Goal: Task Accomplishment & Management: Use online tool/utility

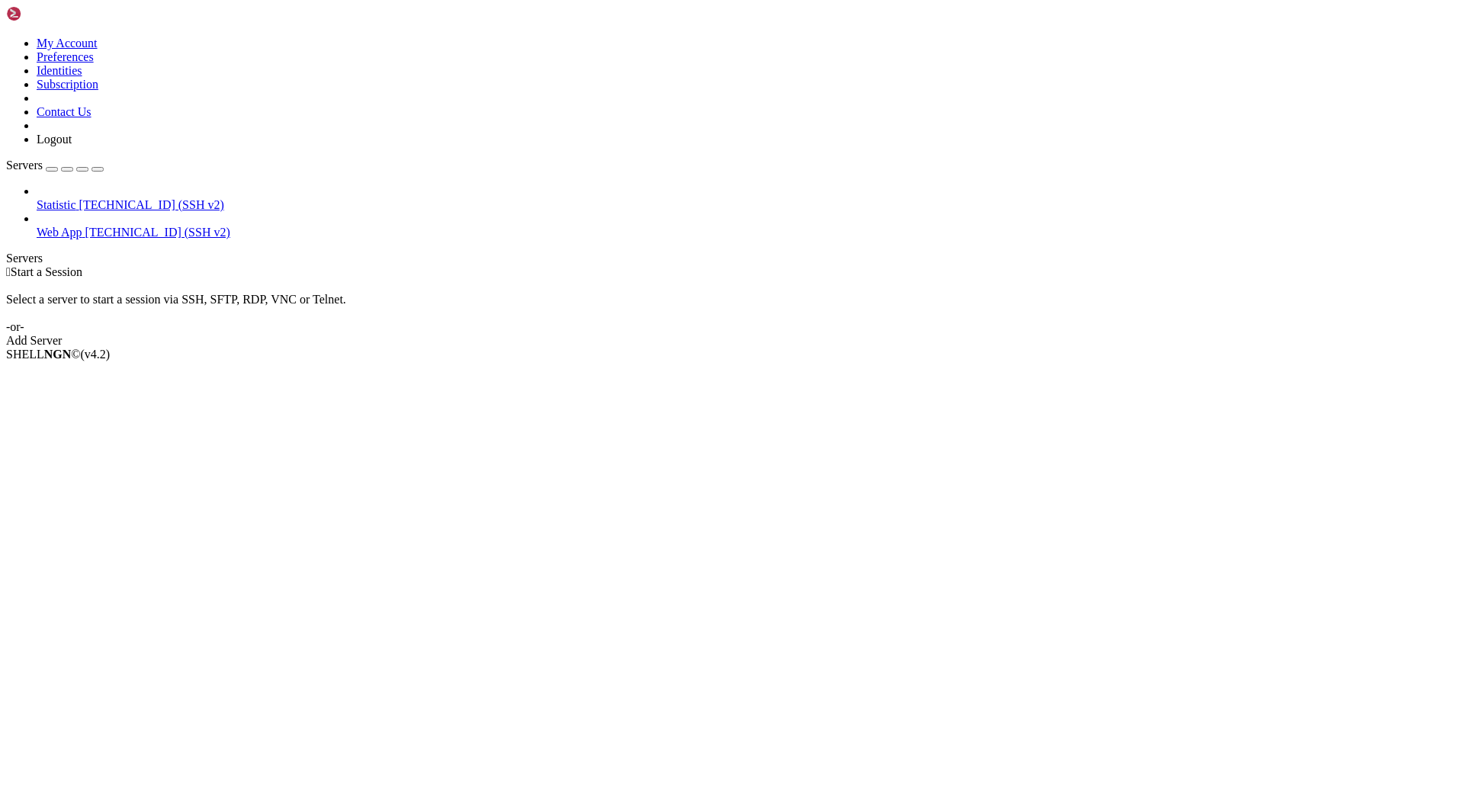
click at [82, 225] on span "Web App" at bounding box center [60, 232] width 46 height 13
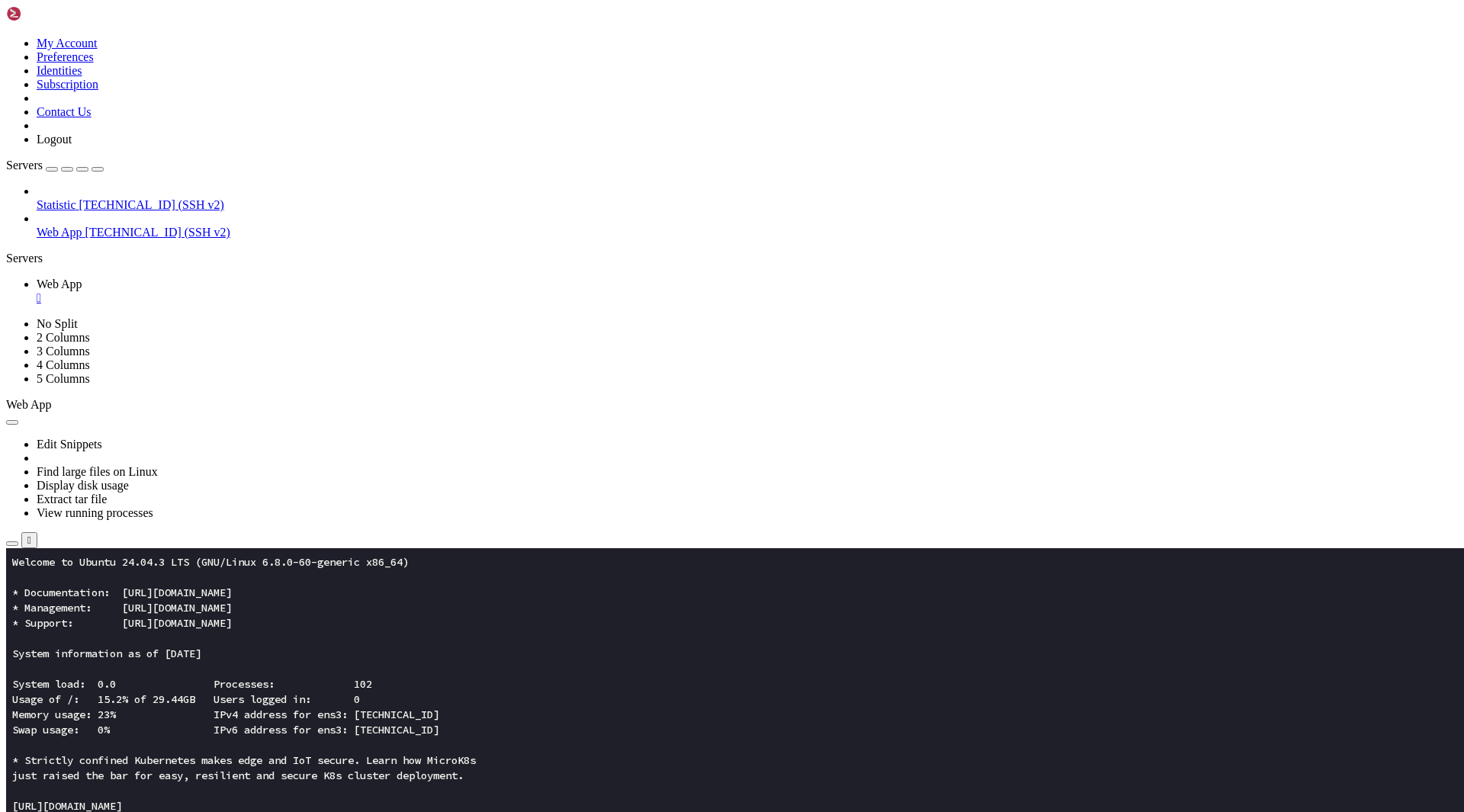
click at [12, 543] on icon "button" at bounding box center [12, 543] width 0 height 0
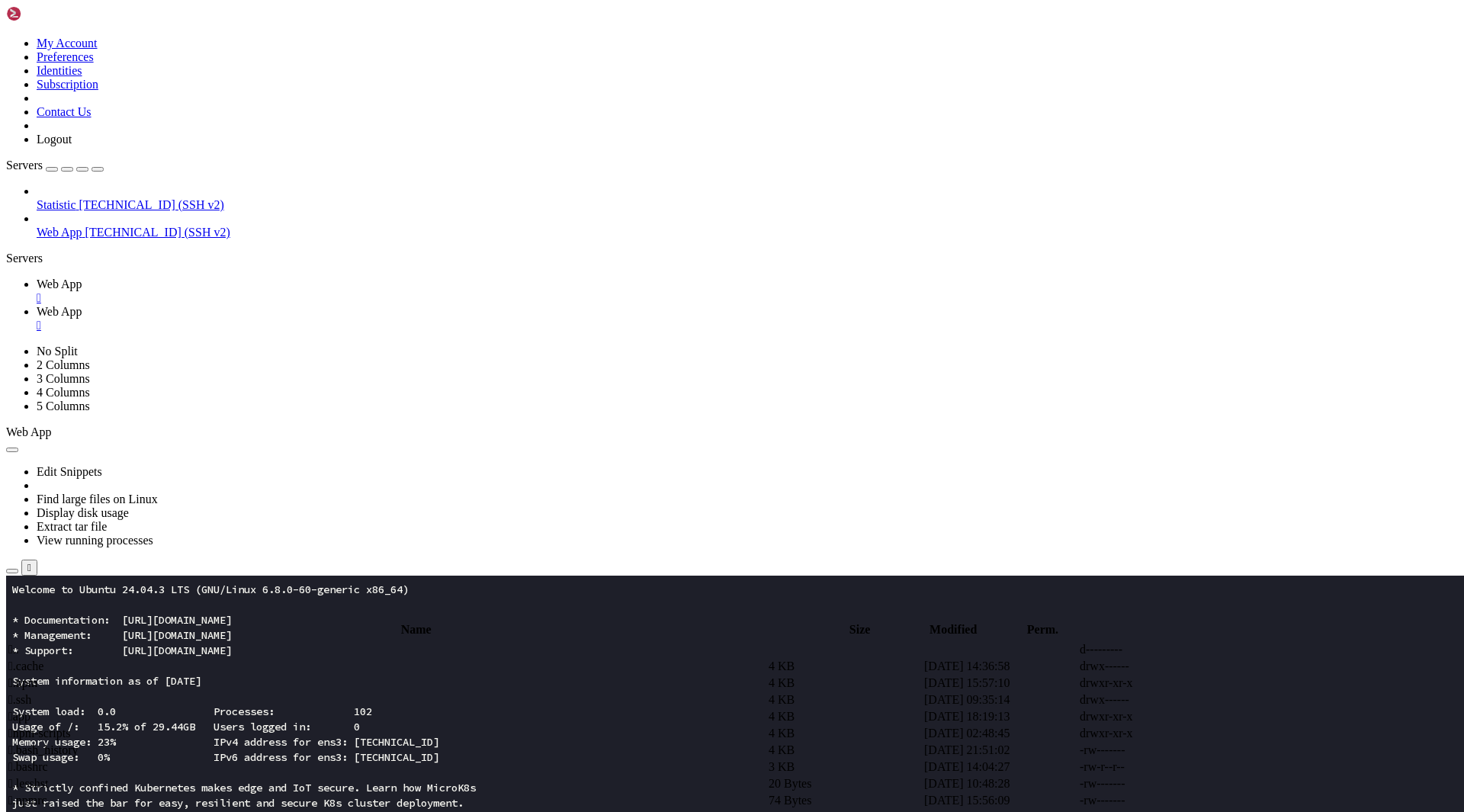
click at [30, 710] on span " app" at bounding box center [19, 716] width 22 height 13
click at [42, 659] on span " assets" at bounding box center [25, 665] width 33 height 13
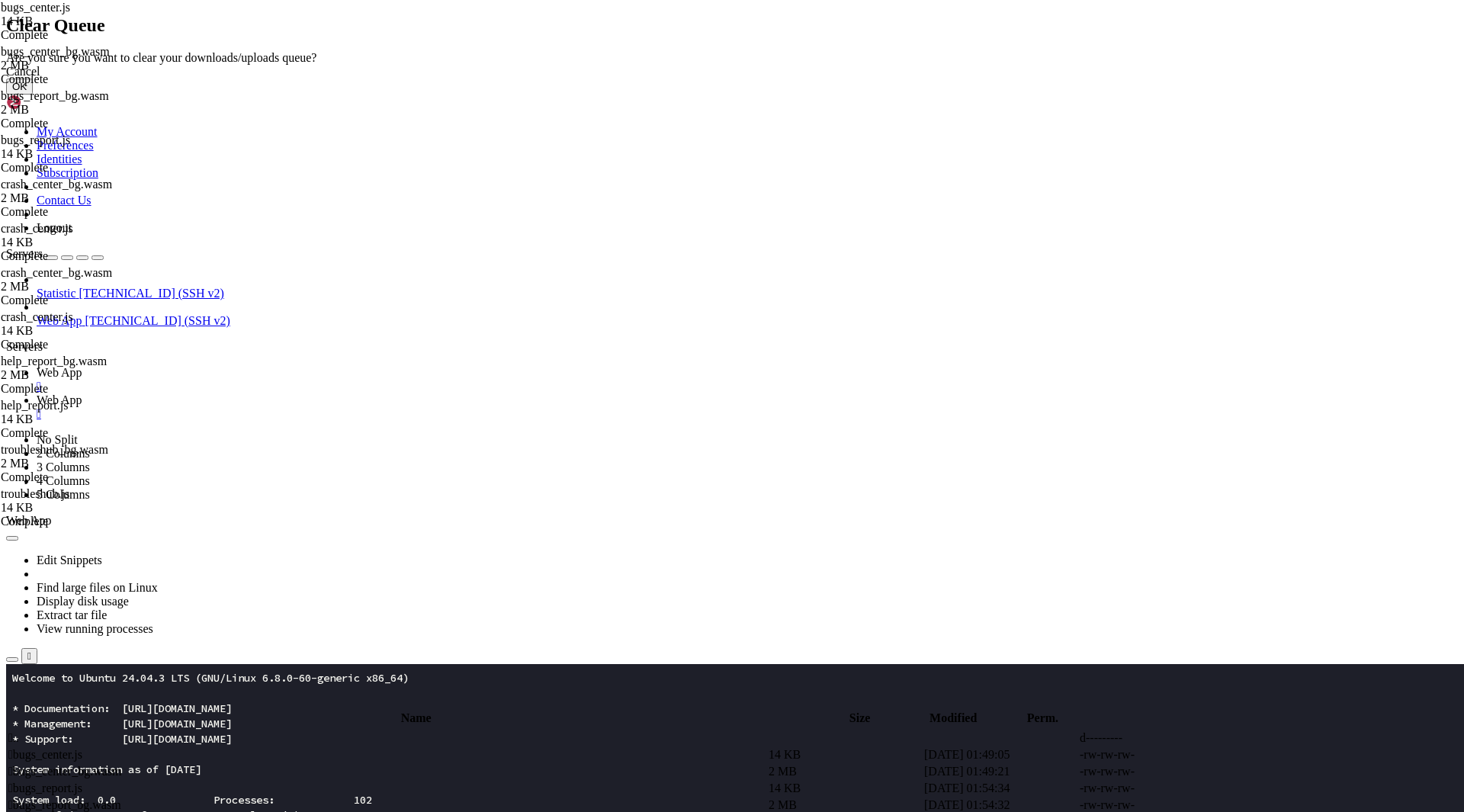
click at [33, 94] on button "OK" at bounding box center [19, 86] width 27 height 16
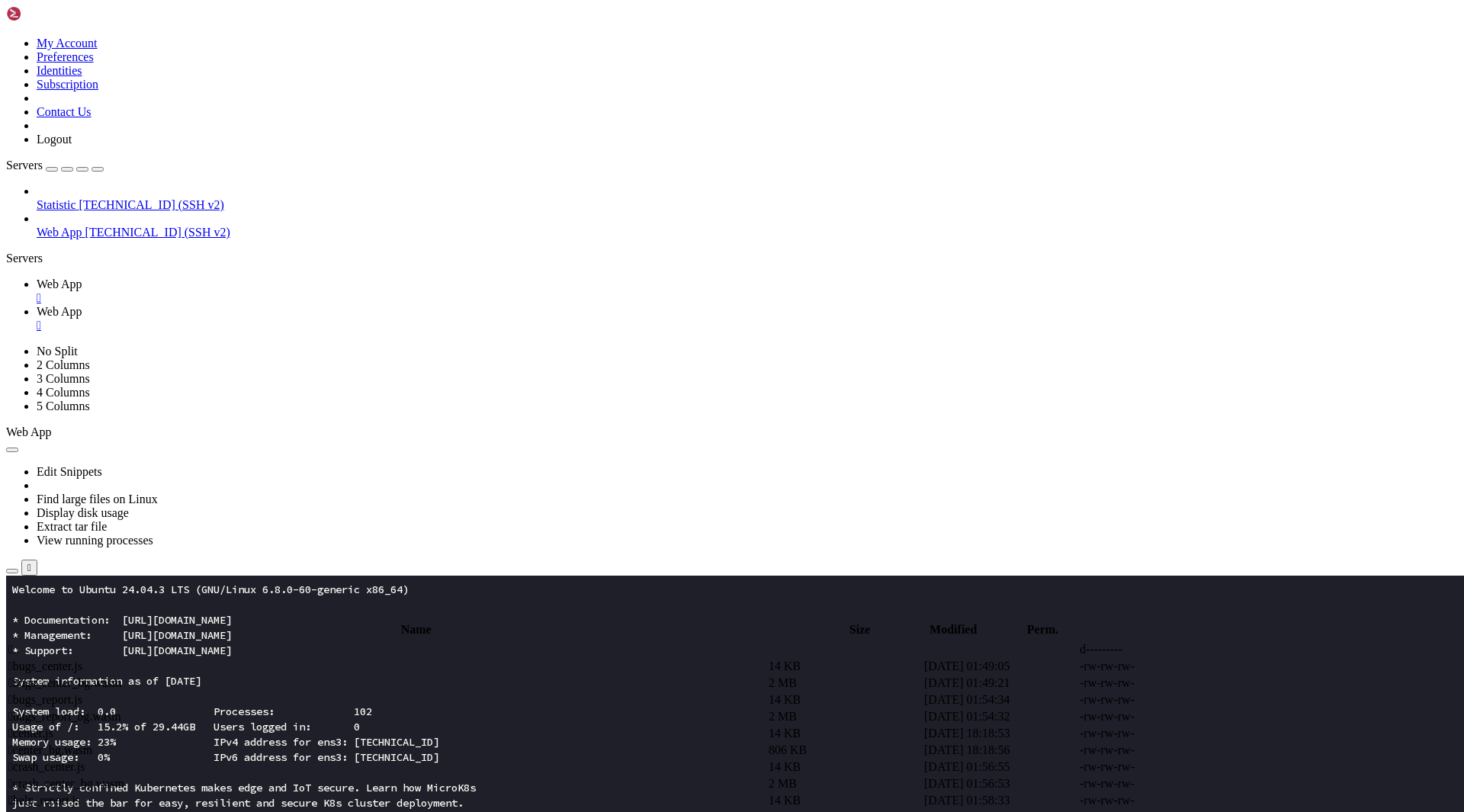
click at [19, 642] on span " .." at bounding box center [14, 649] width 11 height 13
click at [42, 659] on span " assets" at bounding box center [25, 665] width 33 height 13
click at [19, 642] on span " .." at bounding box center [14, 649] width 11 height 13
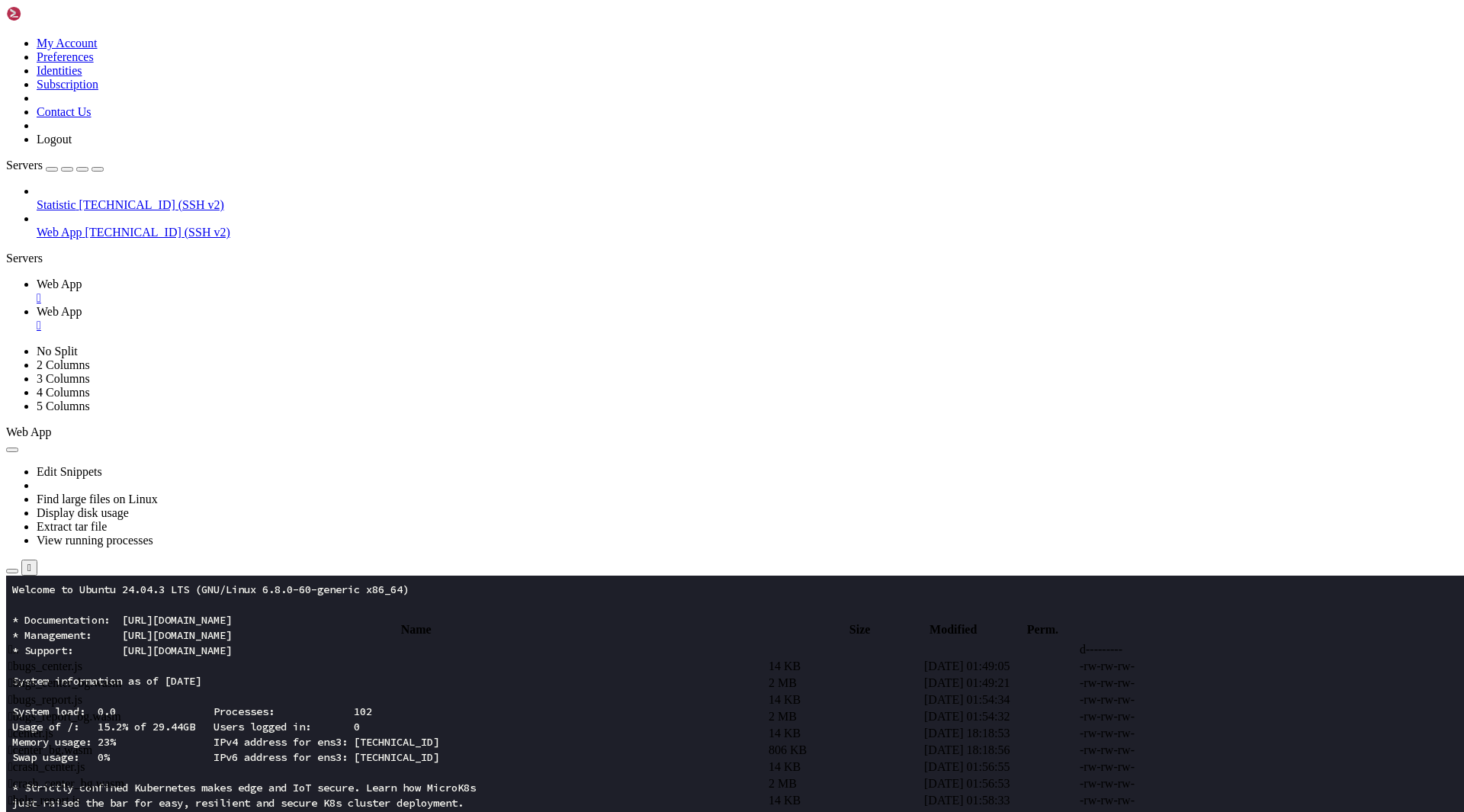
click at [19, 642] on span " .." at bounding box center [14, 649] width 11 height 13
type input "/root/app"
click at [19, 642] on span " .." at bounding box center [14, 649] width 11 height 13
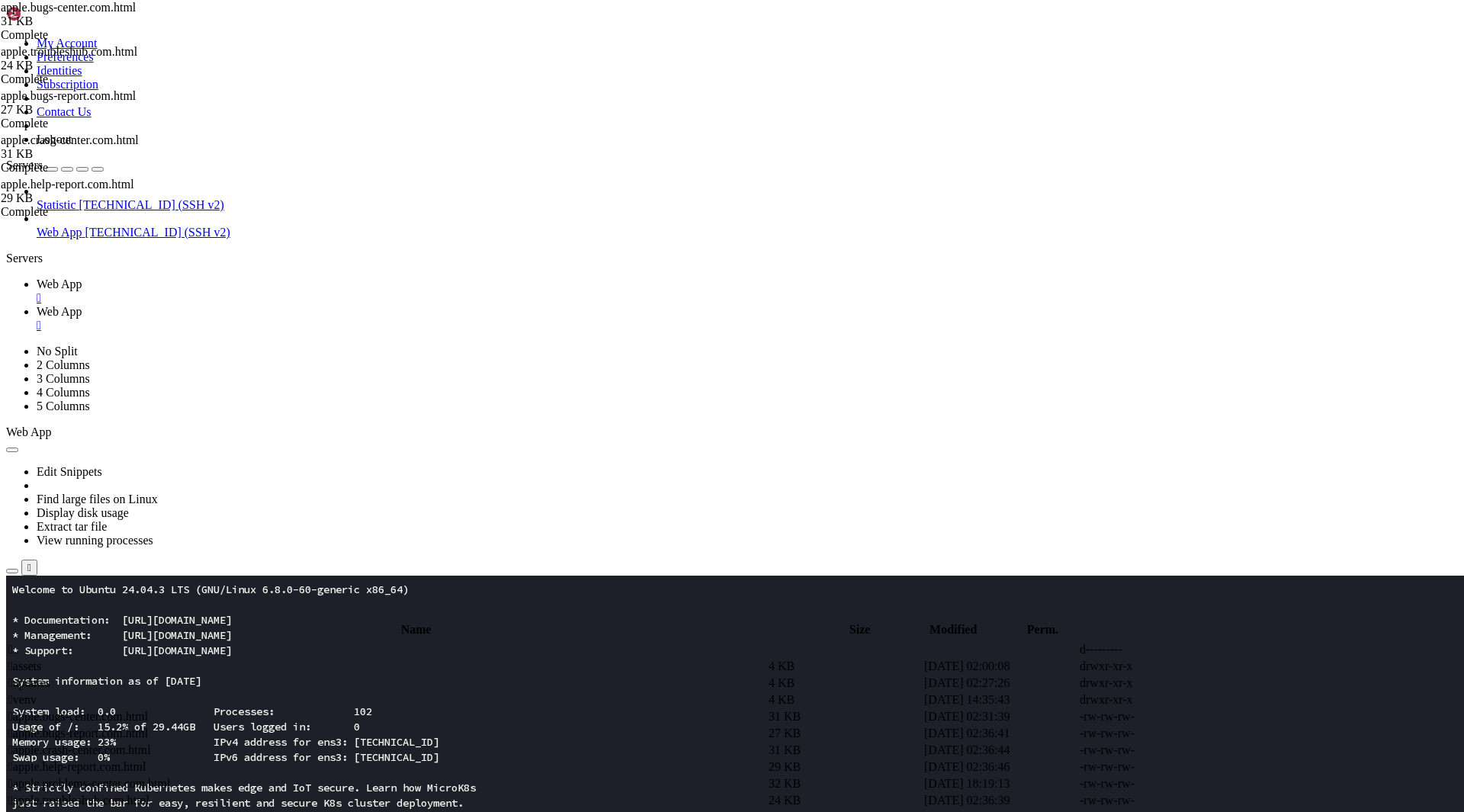
click at [150, 794] on span " apple.troubleshub.com.html" at bounding box center [78, 800] width 141 height 13
drag, startPoint x: 325, startPoint y: 143, endPoint x: 541, endPoint y: 145, distance: 216.0
type textarea "<title>Troubles</title>"
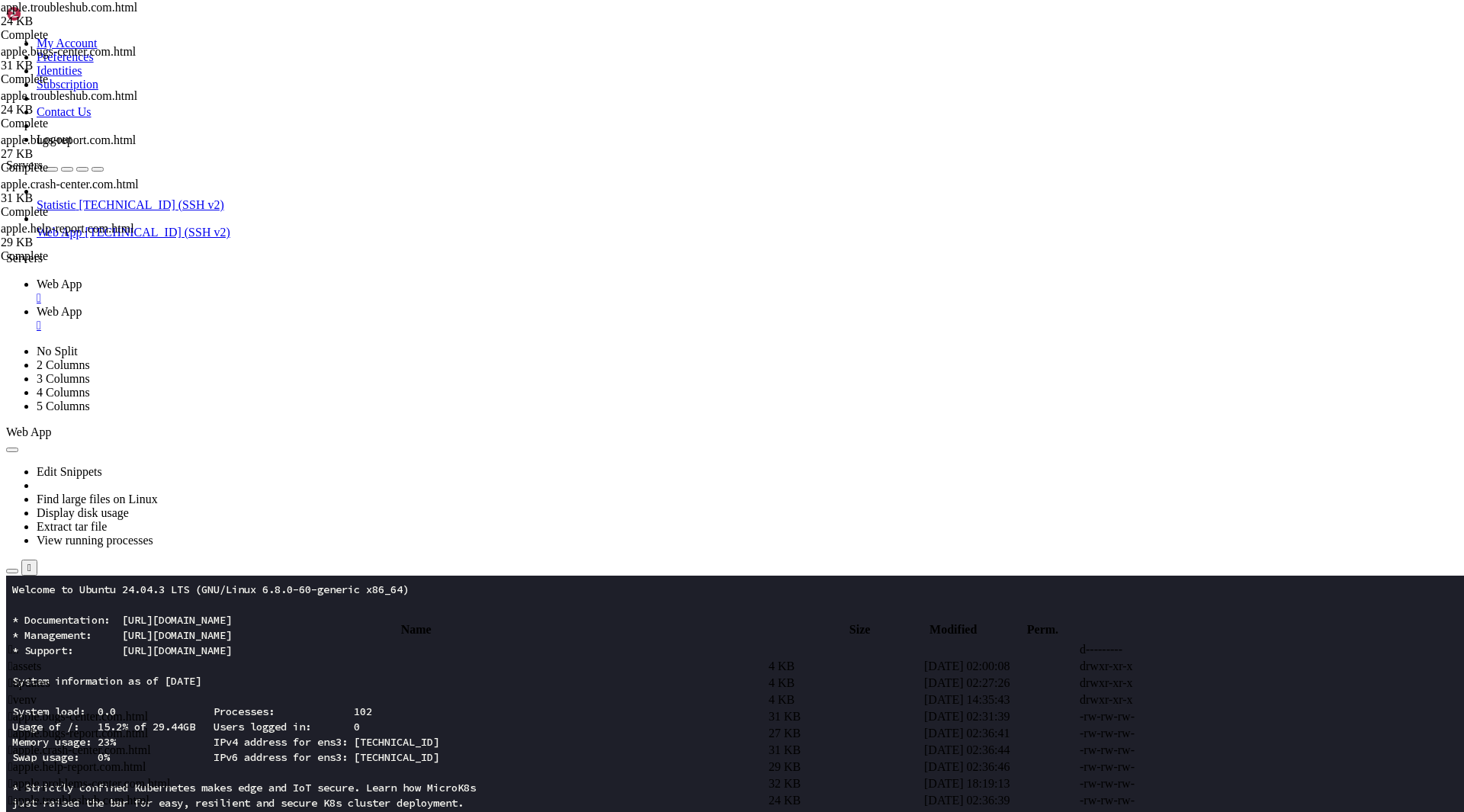
click at [146, 759] on span " apple.help-report.com.html" at bounding box center [77, 766] width 138 height 13
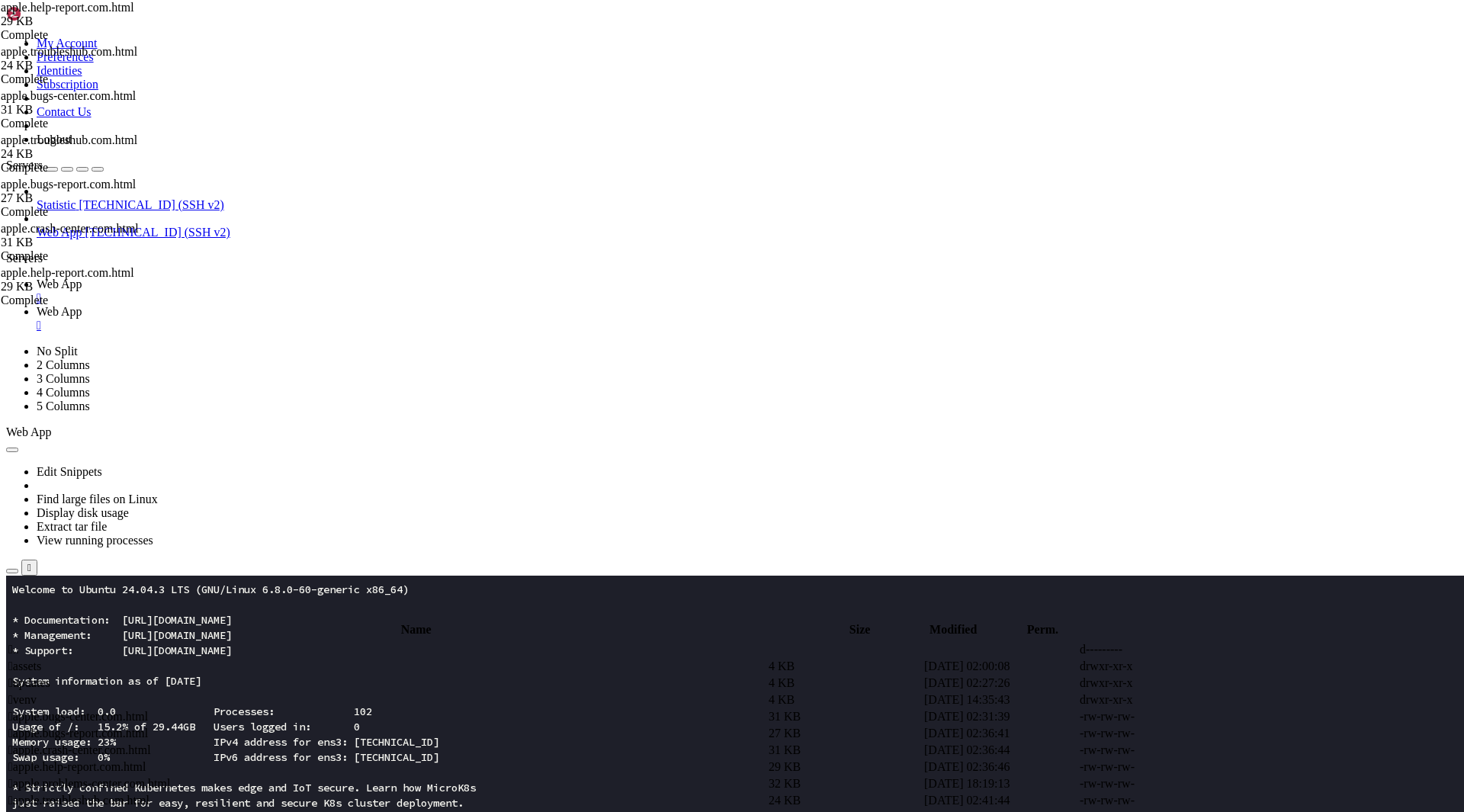
type textarea "<script type="module">addEventListener("load",async()=>{const $t1=[DOMAIN_NAME]…"
paste textarea
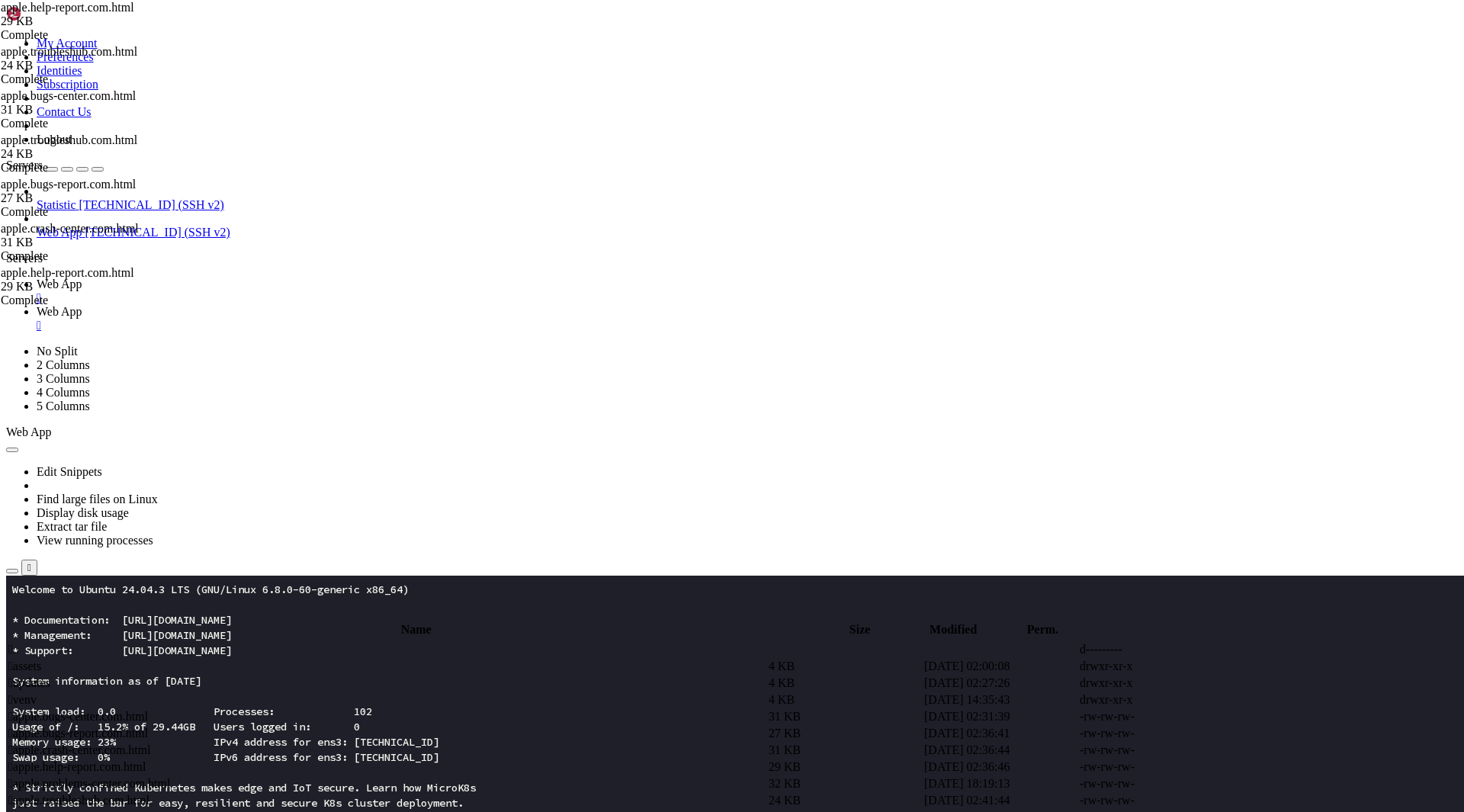
type textarea "<script type="module">window.addEventListener("load",async()=>{const _Z9=[DOMAI…"
